Goal: Transaction & Acquisition: Obtain resource

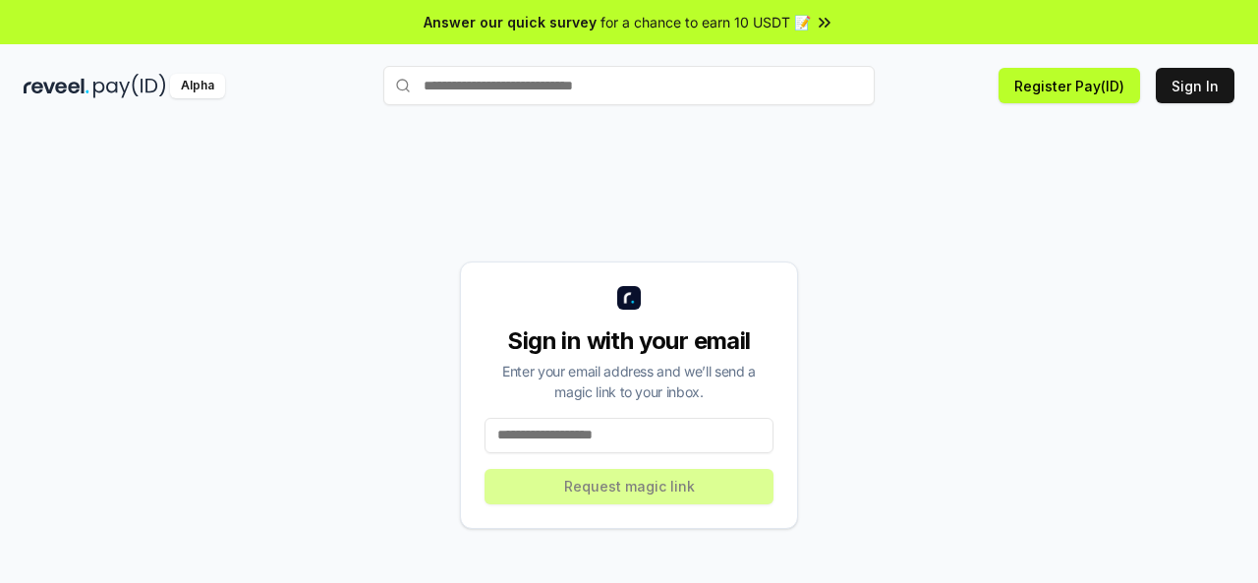
scroll to position [56, 0]
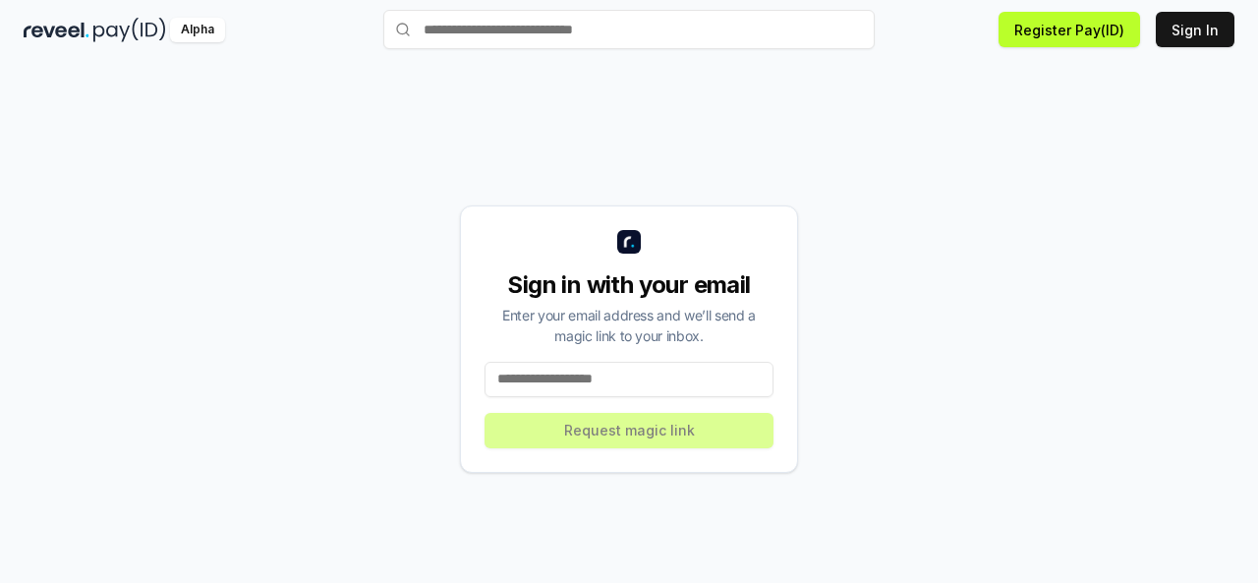
click at [586, 386] on input at bounding box center [629, 379] width 289 height 35
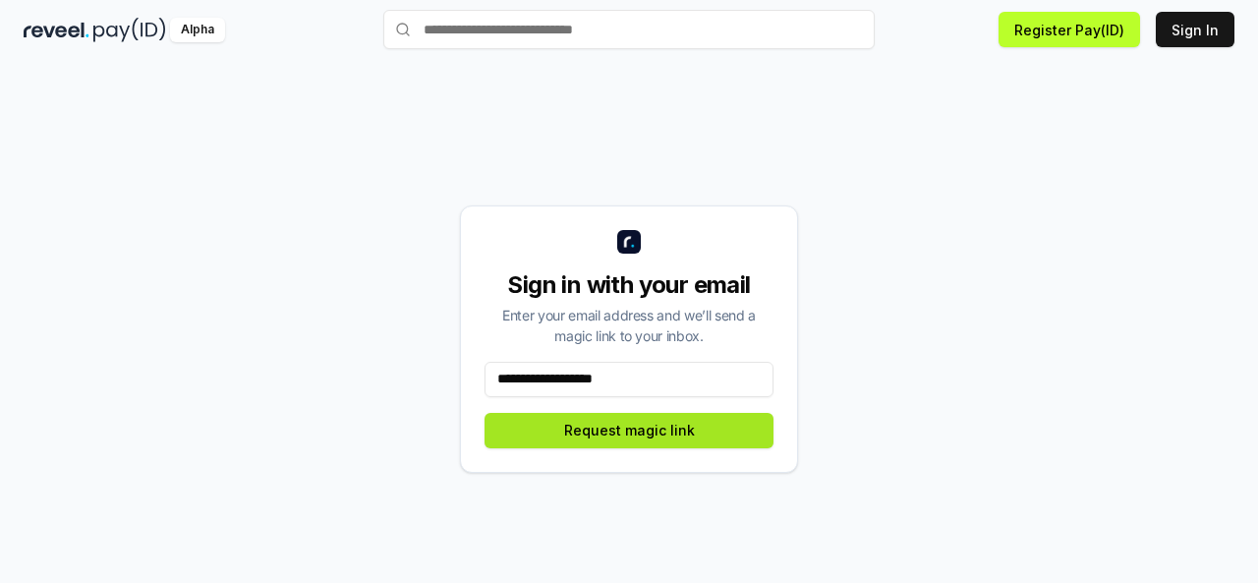
type input "**********"
click at [557, 439] on button "Request magic link" at bounding box center [629, 430] width 289 height 35
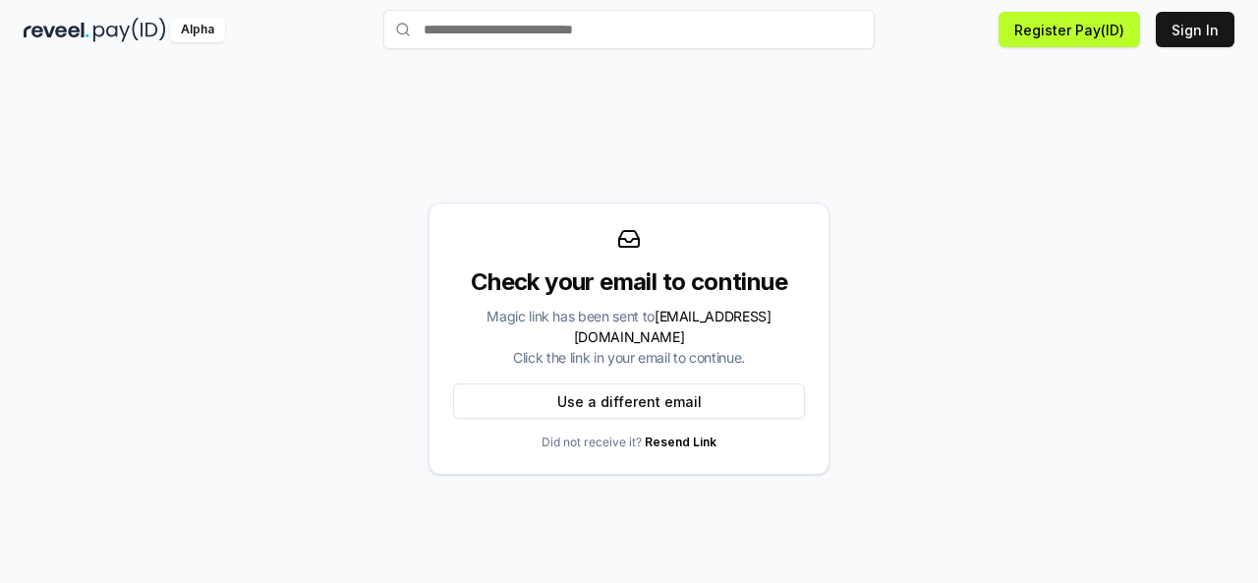
click at [679, 434] on link "Resend Link" at bounding box center [681, 441] width 72 height 15
click at [1209, 29] on button "Sign In" at bounding box center [1195, 29] width 79 height 35
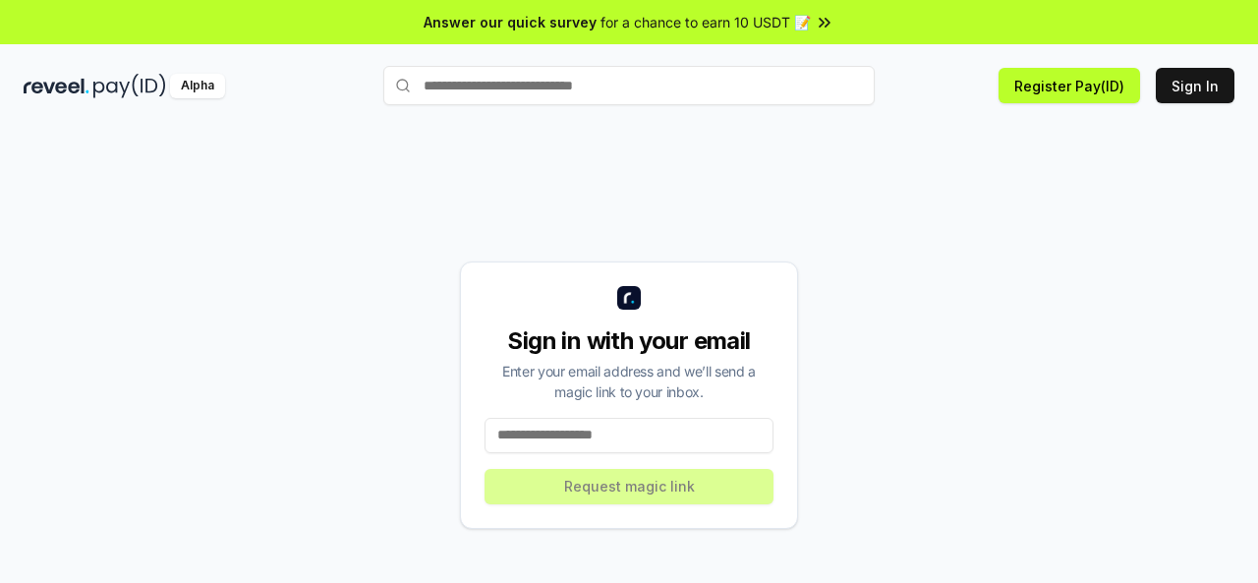
click at [517, 428] on input at bounding box center [629, 435] width 289 height 35
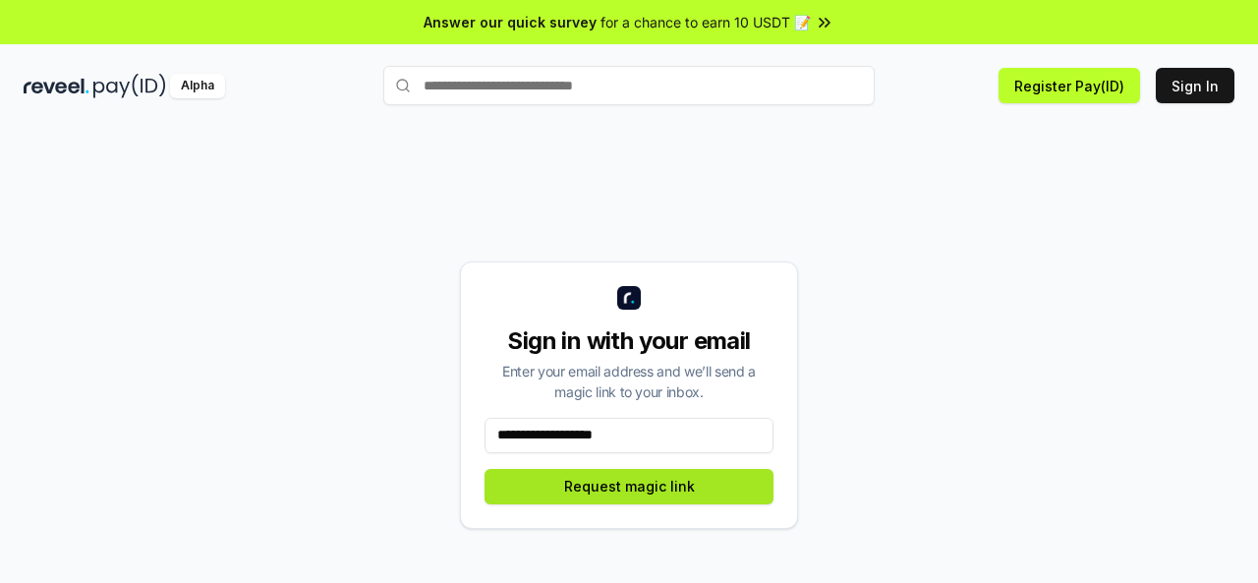
type input "**********"
click at [610, 498] on button "Request magic link" at bounding box center [629, 486] width 289 height 35
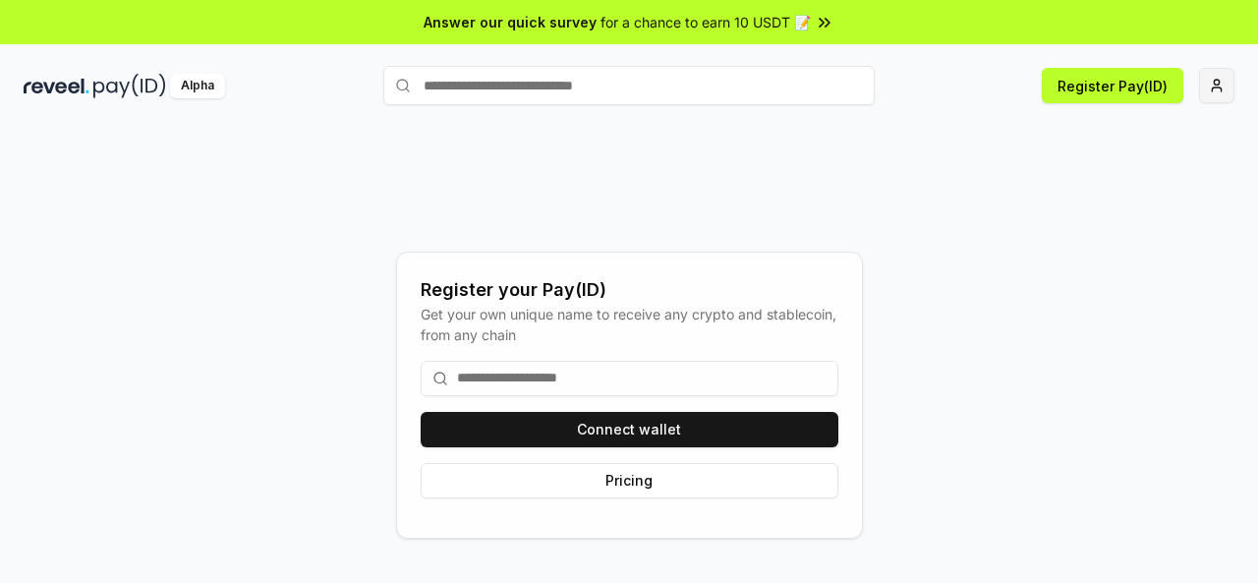
click at [1212, 84] on html "Answer our quick survey for a chance to earn 10 USDT 📝 Alpha Register Pay(ID) R…" at bounding box center [629, 291] width 1258 height 583
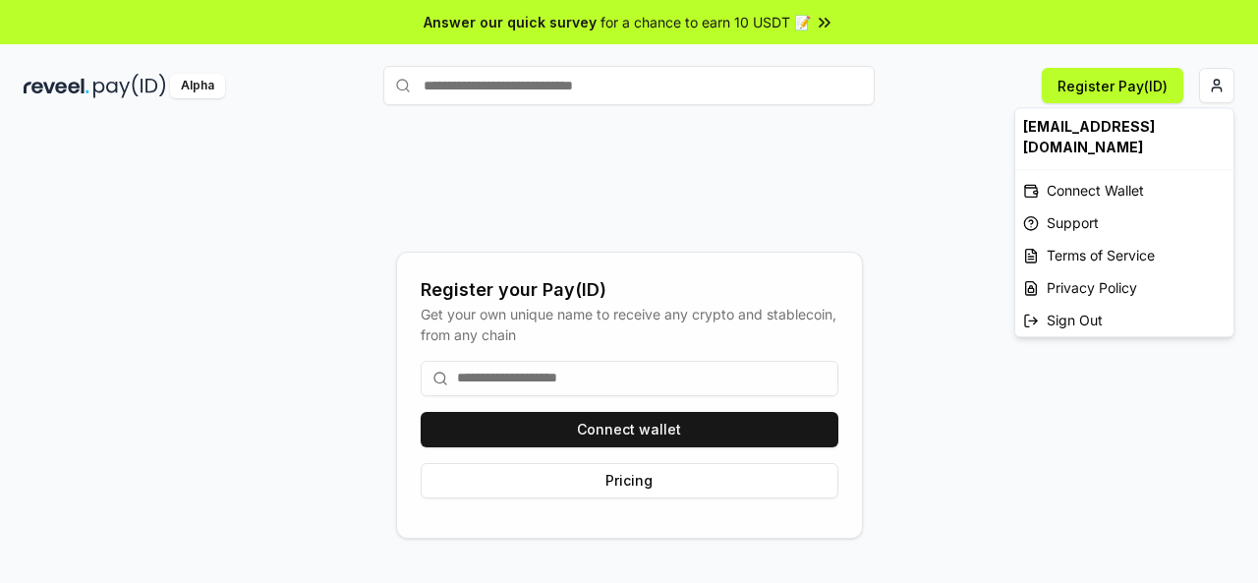
click at [695, 430] on html "Answer our quick survey for a chance to earn 10 USDT 📝 Alpha Register Pay(ID) R…" at bounding box center [629, 291] width 1258 height 583
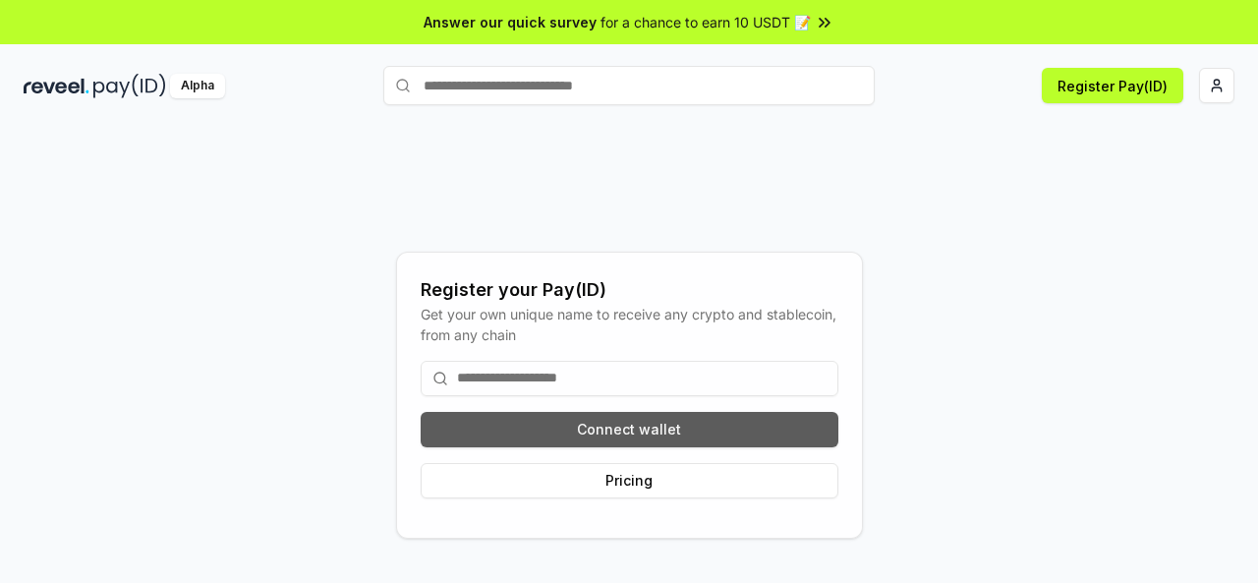
click at [543, 422] on button "Connect wallet" at bounding box center [630, 429] width 418 height 35
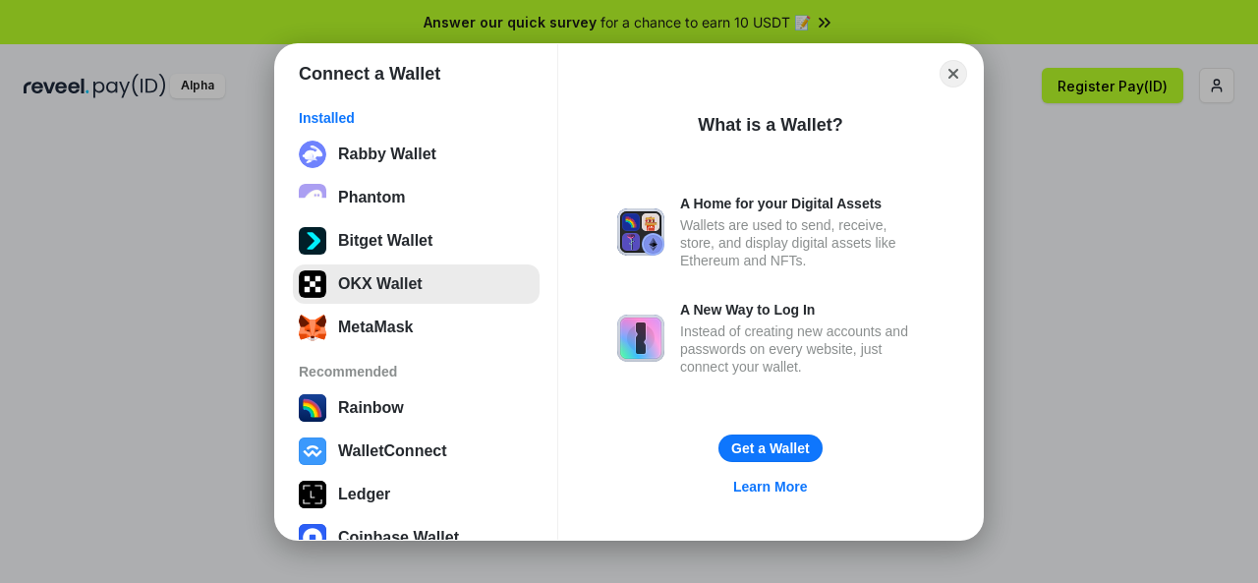
click at [385, 282] on button "OKX Wallet" at bounding box center [416, 283] width 247 height 39
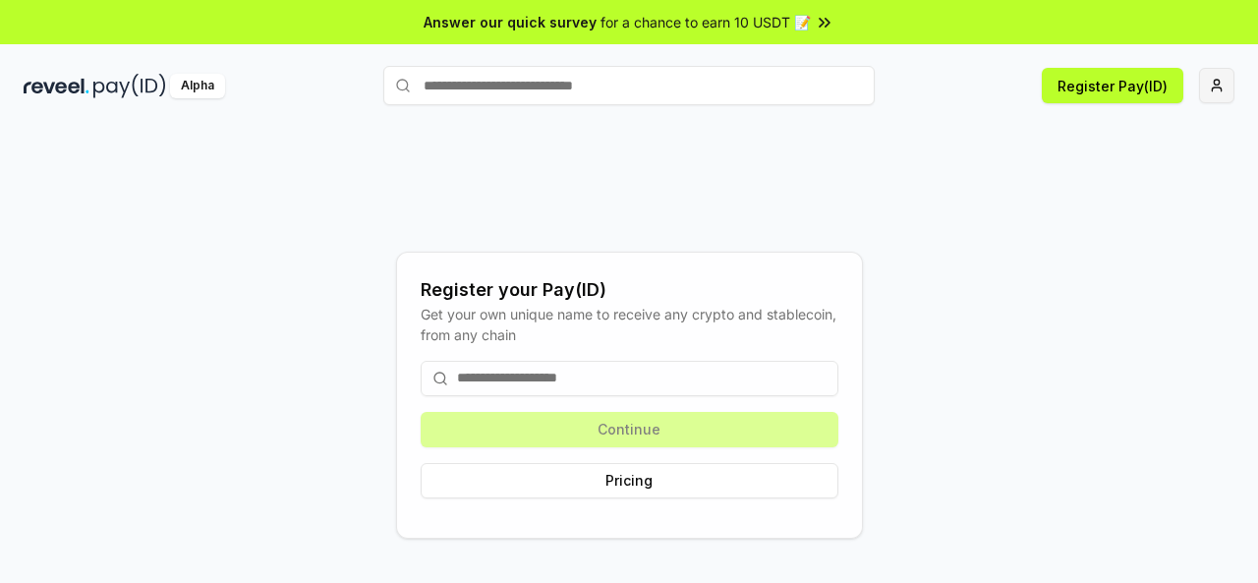
click at [1210, 84] on html "Answer our quick survey for a chance to earn 10 USDT 📝 Alpha Register Pay(ID) R…" at bounding box center [629, 291] width 1258 height 583
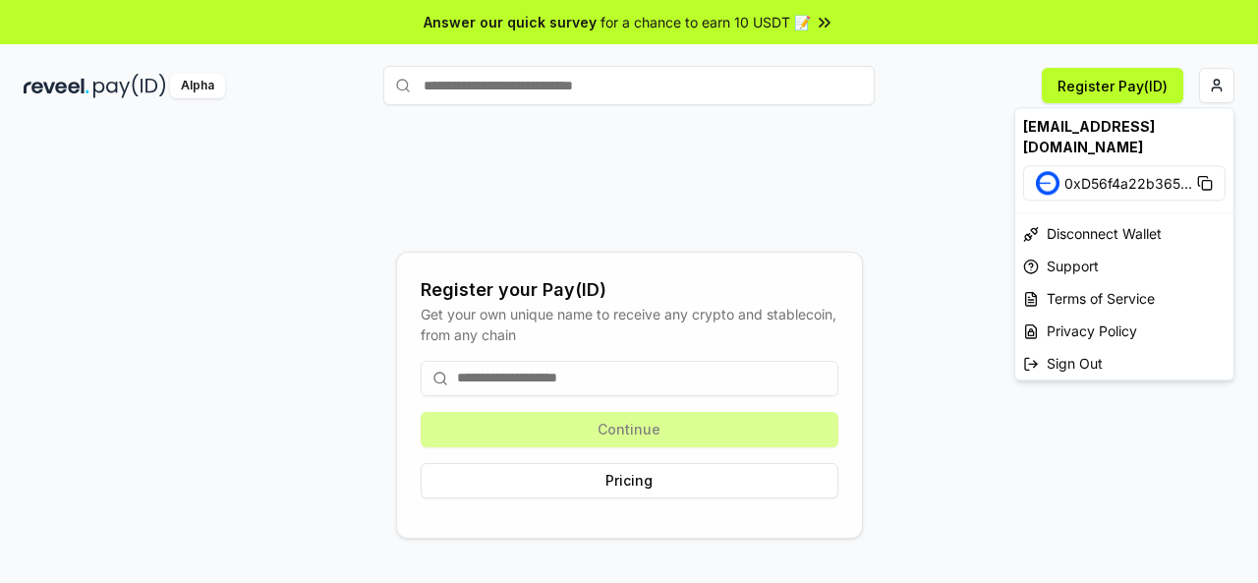
click at [594, 479] on html "Answer our quick survey for a chance to earn 10 USDT 📝 Alpha Register Pay(ID) R…" at bounding box center [629, 291] width 1258 height 583
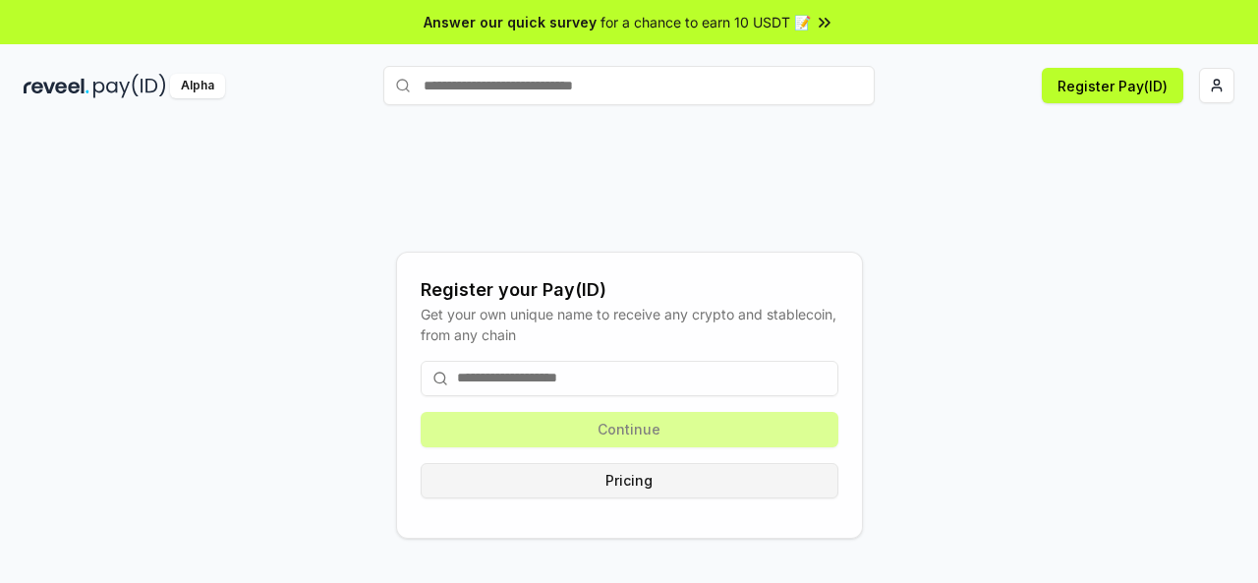
click at [594, 480] on button "Pricing" at bounding box center [630, 480] width 418 height 35
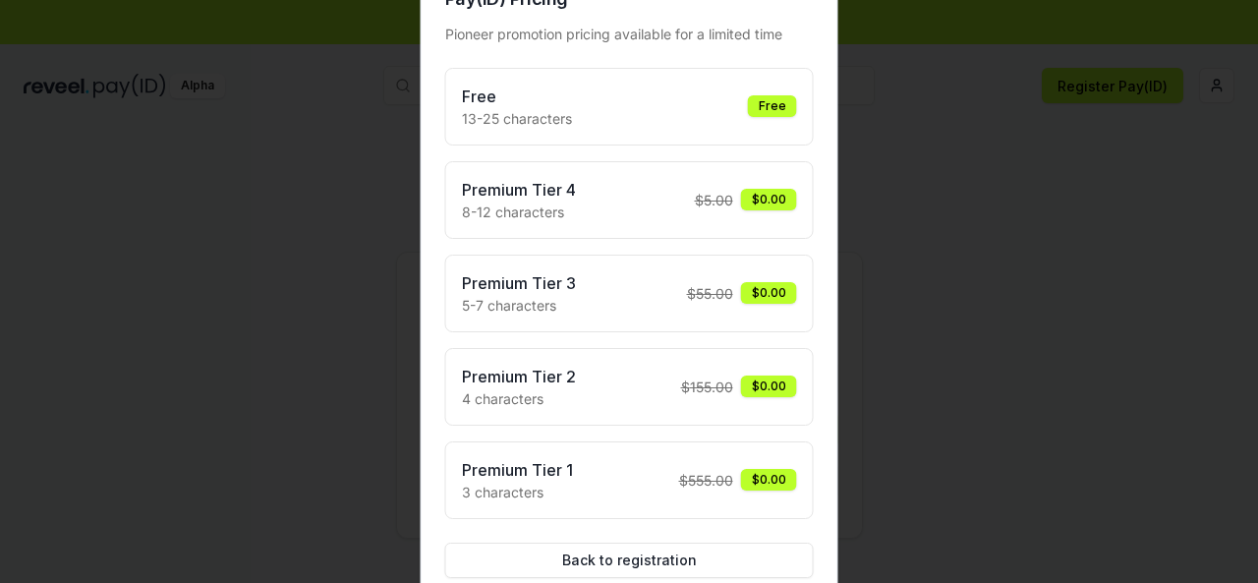
click at [767, 122] on div "Free 13-25 characters Free" at bounding box center [629, 107] width 335 height 44
click at [634, 563] on button "Back to registration" at bounding box center [629, 560] width 369 height 35
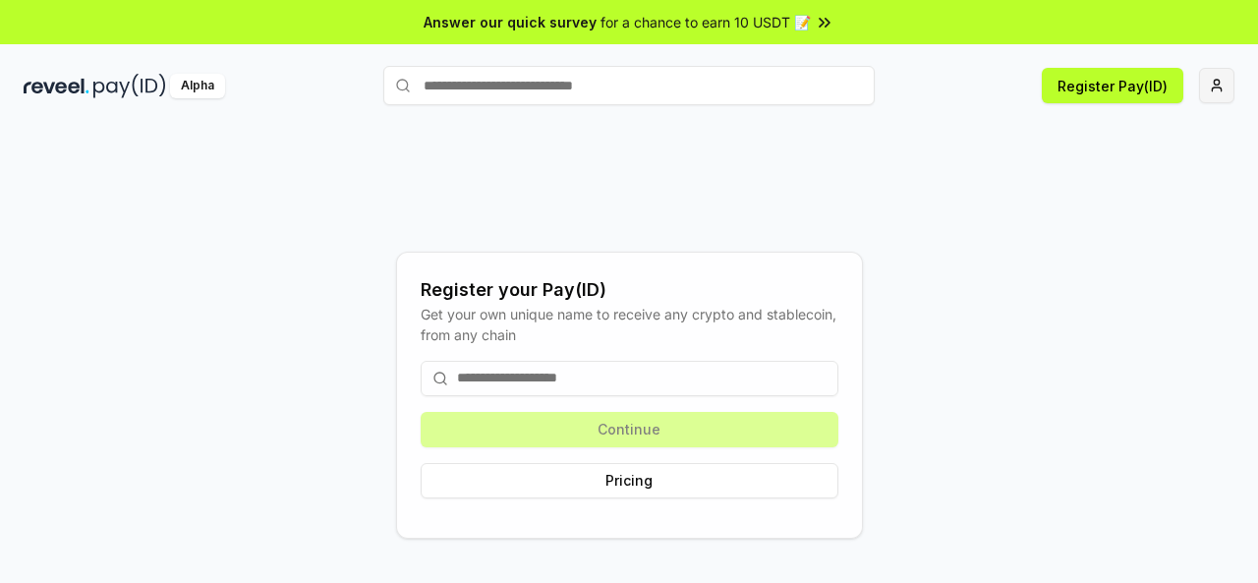
click at [1225, 81] on html "Answer our quick survey for a chance to earn 10 USDT 📝 Alpha Register Pay(ID) R…" at bounding box center [629, 291] width 1258 height 583
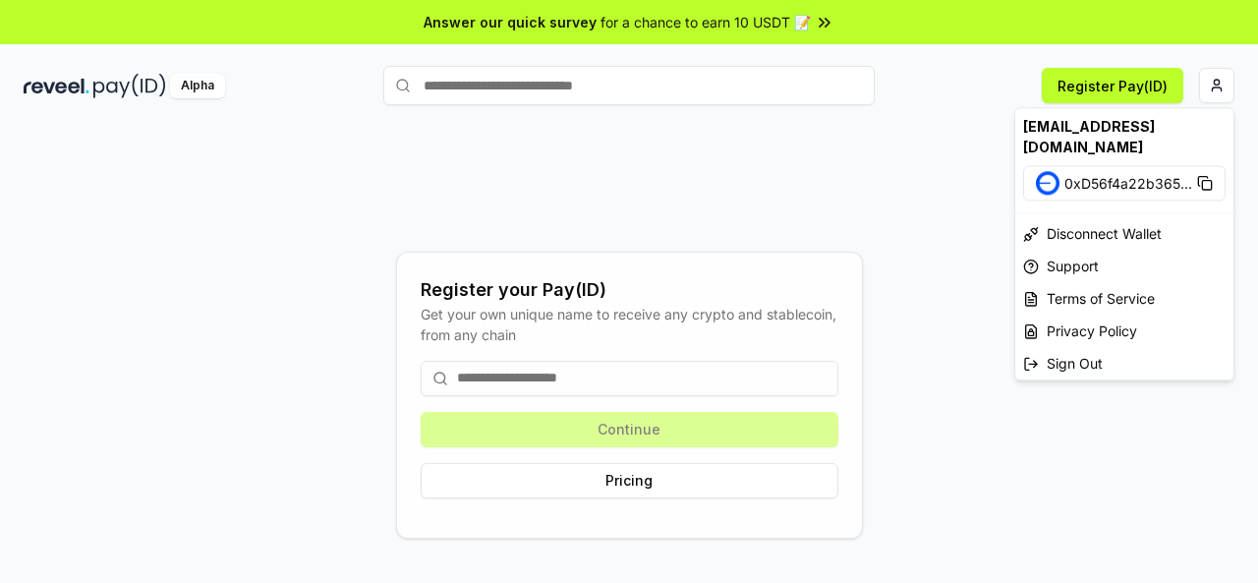
click at [924, 201] on html "Answer our quick survey for a chance to earn 10 USDT 📝 Alpha Register Pay(ID) R…" at bounding box center [629, 291] width 1258 height 583
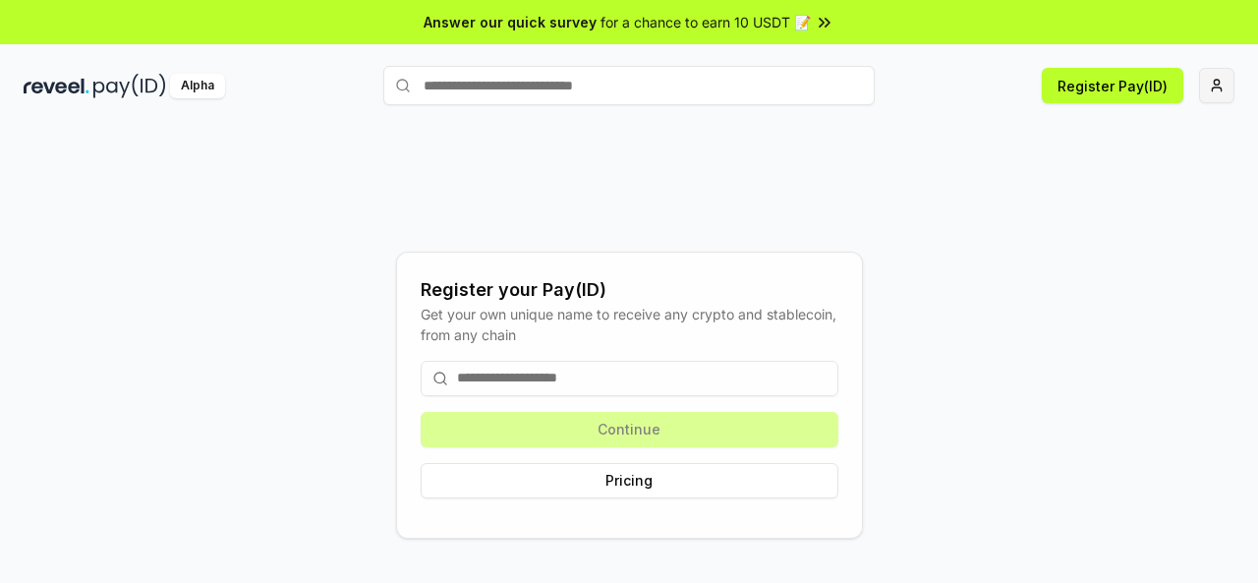
click at [1217, 75] on html "Answer our quick survey for a chance to earn 10 USDT 📝 Alpha Register Pay(ID) R…" at bounding box center [629, 291] width 1258 height 583
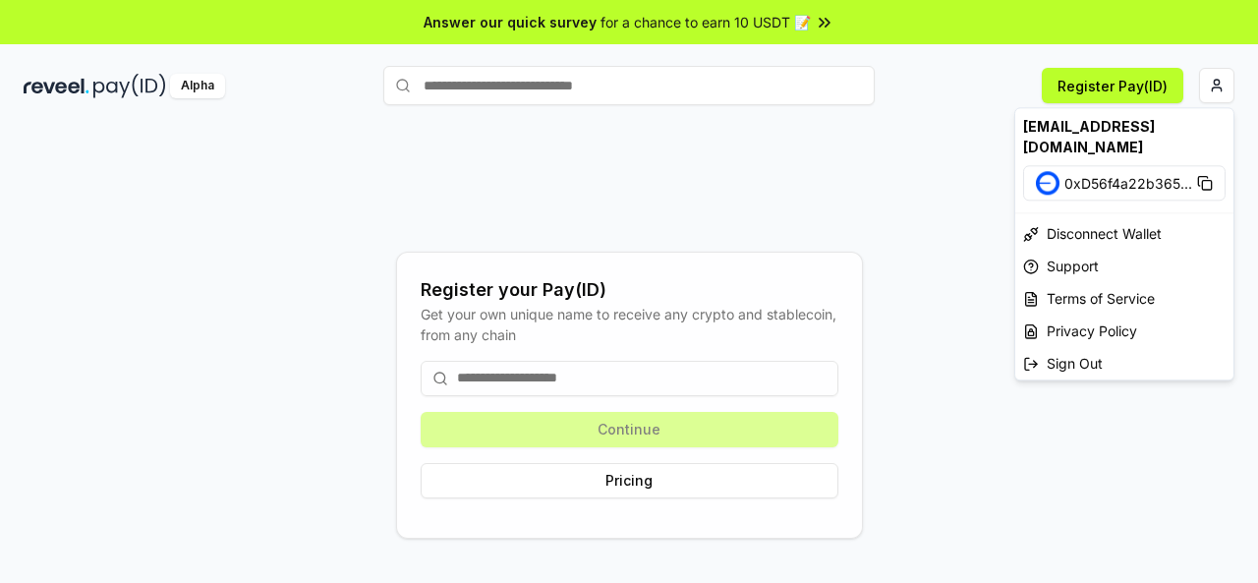
click at [201, 316] on html "Answer our quick survey for a chance to earn 10 USDT 📝 Alpha Register Pay(ID) R…" at bounding box center [629, 291] width 1258 height 583
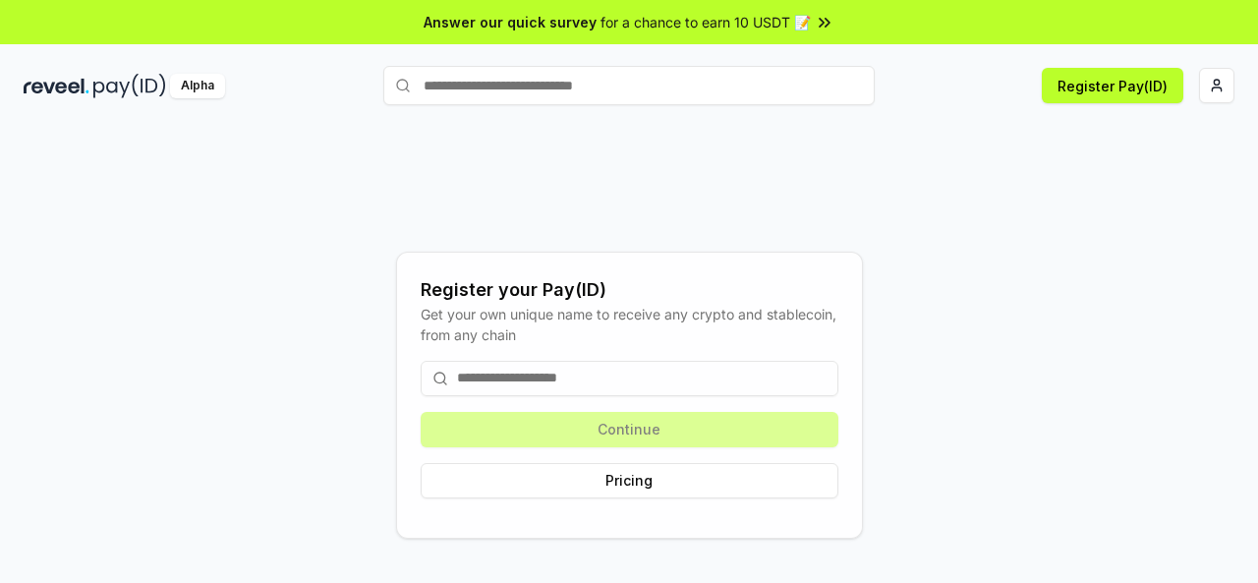
click at [317, 277] on div "Register your Pay(ID) Get your own unique name to receive any crypto and stable…" at bounding box center [629, 394] width 1211 height 488
